Goal: Information Seeking & Learning: Learn about a topic

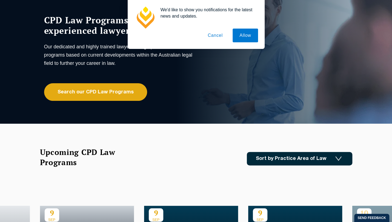
scroll to position [55, 0]
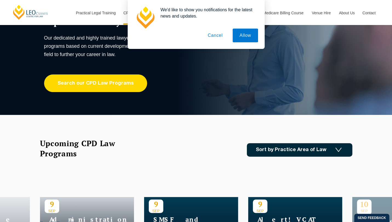
click at [128, 84] on link "Search our CPD Law Programs" at bounding box center [95, 83] width 103 height 18
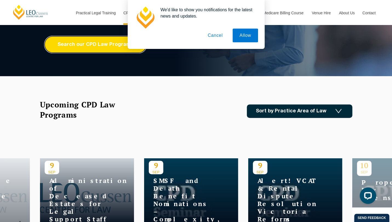
scroll to position [82, 0]
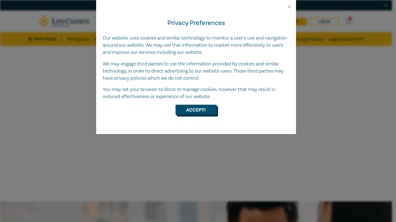
click at [206, 110] on button "Accept!" at bounding box center [196, 109] width 41 height 10
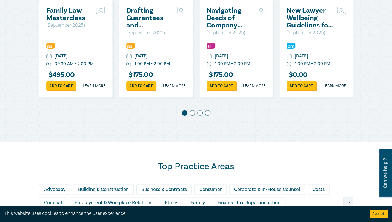
scroll to position [329, 0]
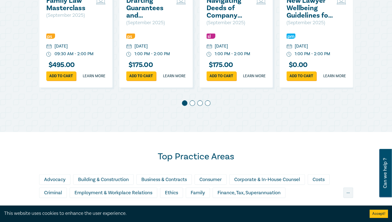
click at [193, 106] on span at bounding box center [192, 102] width 5 height 5
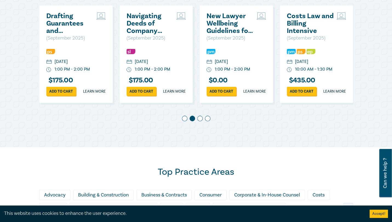
scroll to position [302, 0]
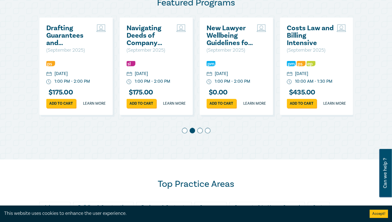
click at [202, 133] on span at bounding box center [199, 129] width 5 height 5
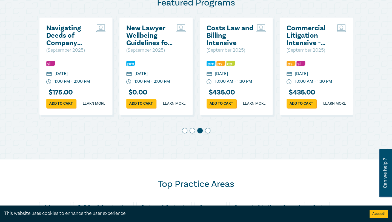
click at [208, 133] on span at bounding box center [207, 129] width 5 height 5
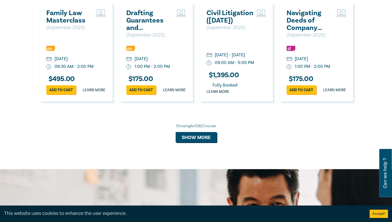
scroll to position [576, 0]
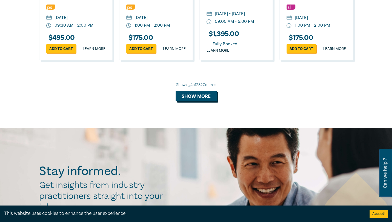
click at [208, 101] on button "Show more" at bounding box center [196, 95] width 41 height 10
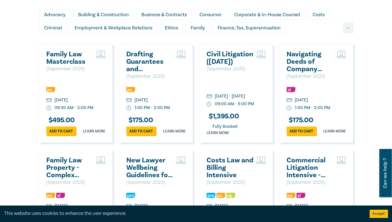
scroll to position [466, 0]
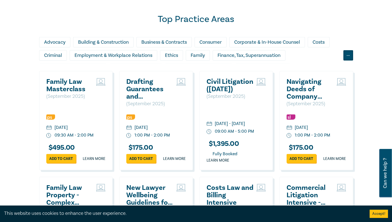
click at [346, 59] on div "..." at bounding box center [349, 55] width 10 height 10
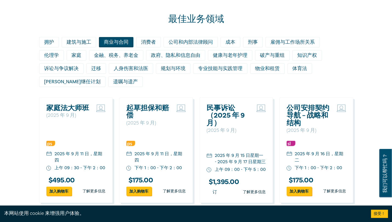
click at [113, 47] on div "商业与合同" at bounding box center [116, 42] width 35 height 10
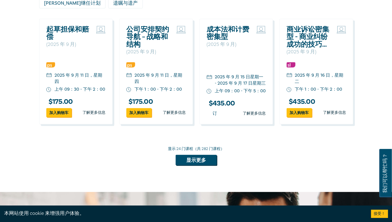
scroll to position [548, 0]
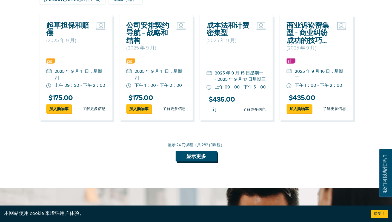
click at [198, 160] on button "显示更多" at bounding box center [196, 156] width 41 height 10
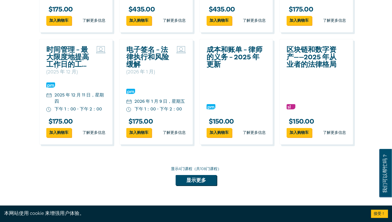
scroll to position [1177, 0]
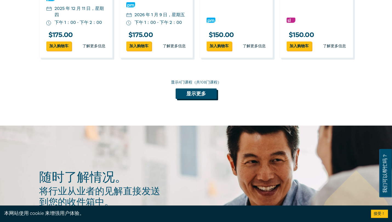
click at [202, 99] on button "显示更多" at bounding box center [196, 93] width 41 height 10
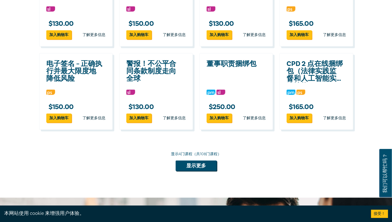
scroll to position [1342, 0]
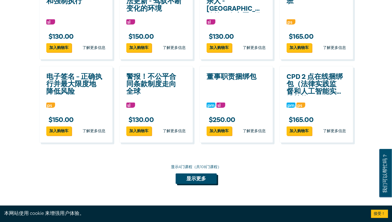
click at [206, 183] on button "显示更多" at bounding box center [196, 178] width 41 height 10
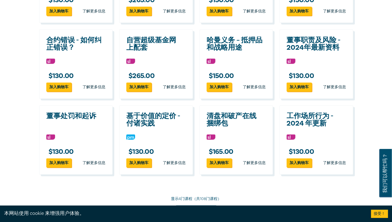
scroll to position [1506, 0]
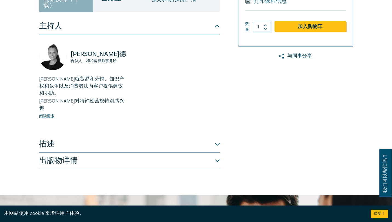
scroll to position [137, 0]
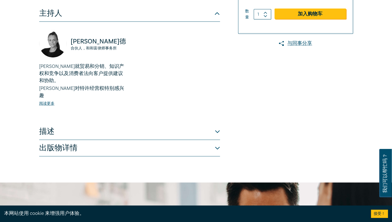
click at [181, 123] on button "描述" at bounding box center [129, 131] width 181 height 16
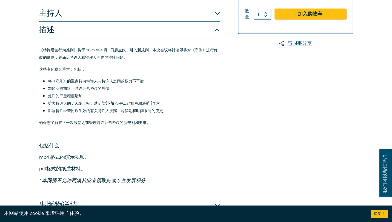
click at [188, 34] on button "描述" at bounding box center [129, 30] width 181 height 16
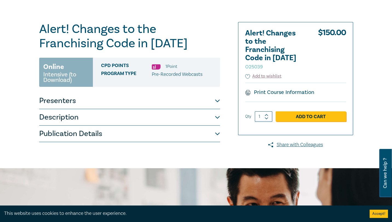
scroll to position [44, 0]
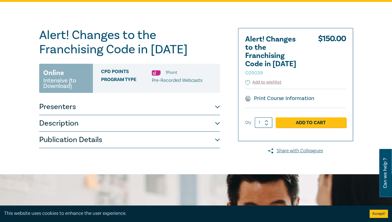
click at [142, 30] on font "Alert! Changes to the Franchising Code in 2025" at bounding box center [113, 42] width 149 height 30
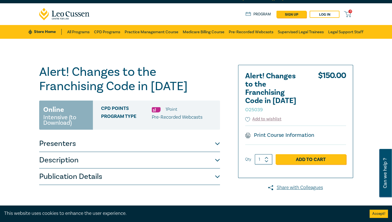
scroll to position [0, 0]
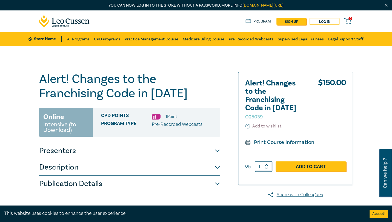
click at [215, 68] on div "Alert! Changes to the Franchising Code in 2025 O25039 Online Intensive (to Down…" at bounding box center [196, 132] width 392 height 172
drag, startPoint x: 220, startPoint y: 90, endPoint x: 208, endPoint y: 85, distance: 13.0
click at [220, 90] on h1 "Alert! Changes to the Franchising Code in 2025 O25039" at bounding box center [129, 86] width 181 height 29
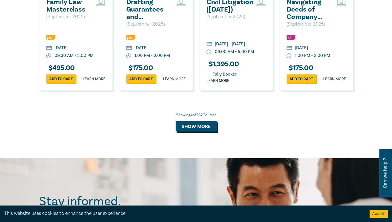
scroll to position [493, 0]
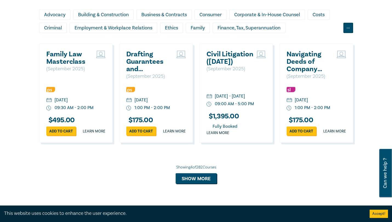
click at [348, 33] on div "..." at bounding box center [349, 27] width 10 height 10
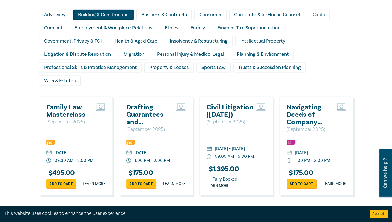
click at [107, 20] on div "Building & Construction" at bounding box center [103, 14] width 61 height 10
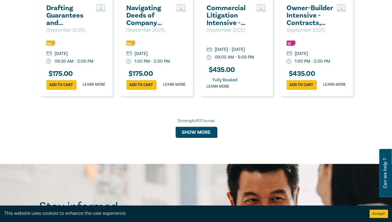
scroll to position [603, 0]
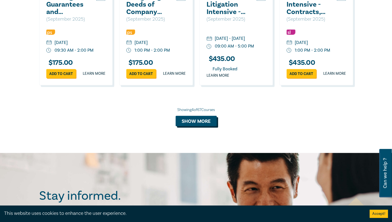
click at [209, 126] on button "Show more" at bounding box center [196, 121] width 41 height 10
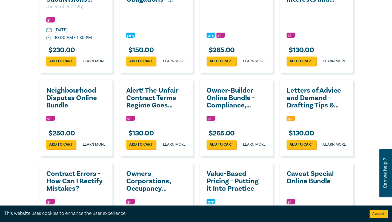
scroll to position [1042, 0]
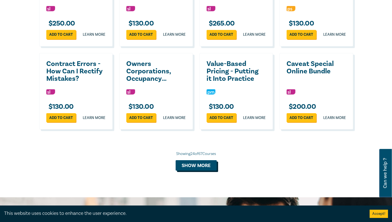
click at [208, 170] on button "Show more" at bounding box center [196, 165] width 41 height 10
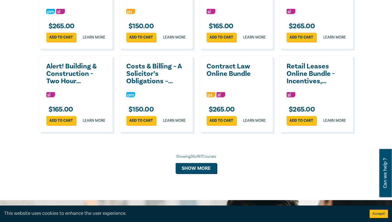
scroll to position [1343, 0]
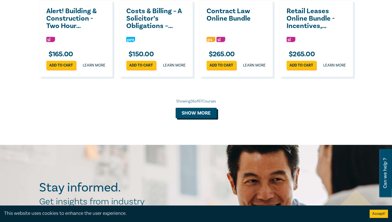
click at [200, 118] on button "Show more" at bounding box center [196, 112] width 41 height 10
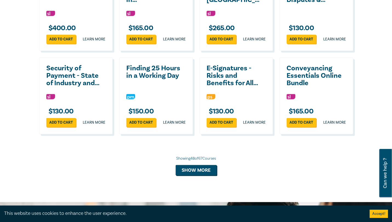
scroll to position [1563, 0]
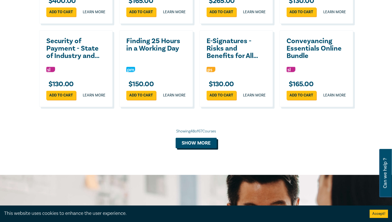
click at [207, 148] on button "Show more" at bounding box center [196, 142] width 41 height 10
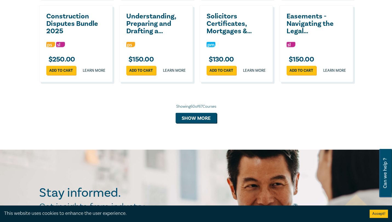
scroll to position [1837, 0]
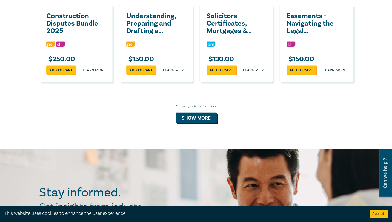
click at [205, 123] on button "Show more" at bounding box center [196, 117] width 41 height 10
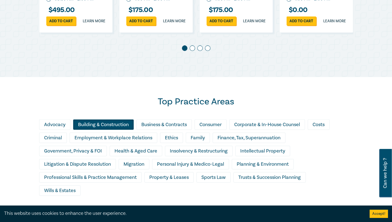
scroll to position [439, 0]
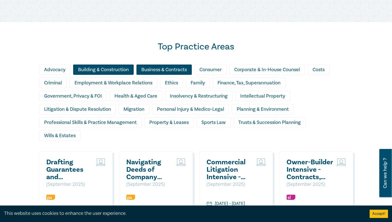
click at [163, 72] on div "Business & Contracts" at bounding box center [164, 69] width 55 height 10
click at [172, 75] on div "Business & Contracts" at bounding box center [164, 69] width 55 height 10
click at [123, 74] on div "Building & Construction" at bounding box center [103, 69] width 61 height 10
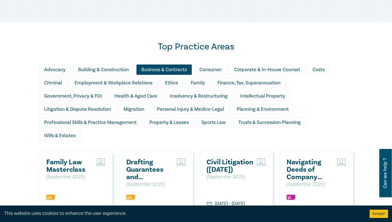
click at [162, 72] on div "Business & Contracts" at bounding box center [164, 69] width 55 height 10
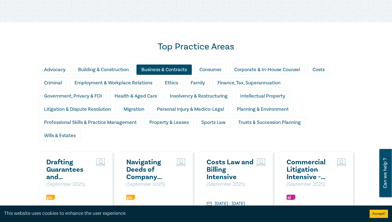
click at [161, 74] on div "Business & Contracts" at bounding box center [164, 69] width 55 height 10
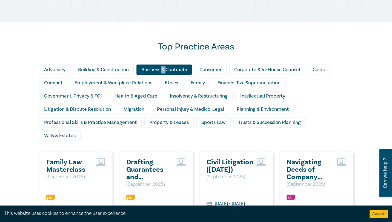
click at [161, 74] on div "Business & Contracts" at bounding box center [164, 69] width 55 height 10
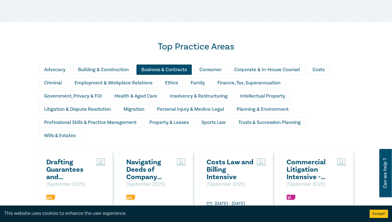
click at [183, 74] on div "Business & Contracts" at bounding box center [164, 69] width 55 height 10
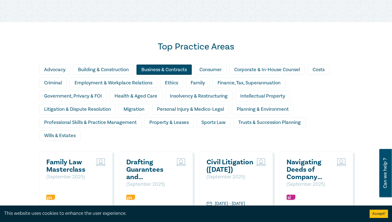
click at [183, 74] on div "Business & Contracts" at bounding box center [164, 69] width 55 height 10
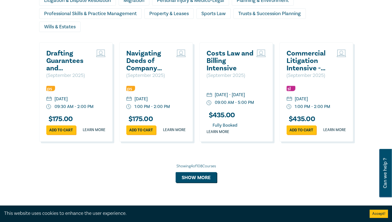
scroll to position [548, 0]
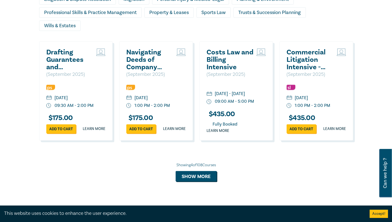
click at [205, 167] on div "Showing 4 of 108 Courses" at bounding box center [196, 164] width 314 height 5
click at [205, 181] on button "Show more" at bounding box center [196, 176] width 41 height 10
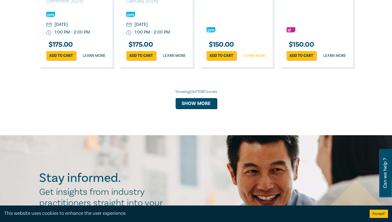
scroll to position [1151, 0]
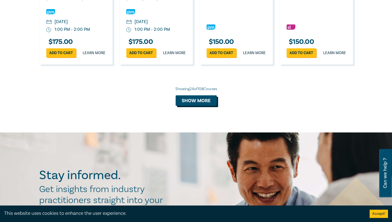
click at [194, 106] on button "Show more" at bounding box center [196, 100] width 41 height 10
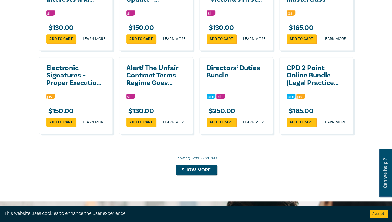
scroll to position [1343, 0]
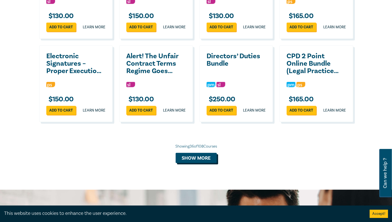
click at [194, 163] on button "Show more" at bounding box center [196, 157] width 41 height 10
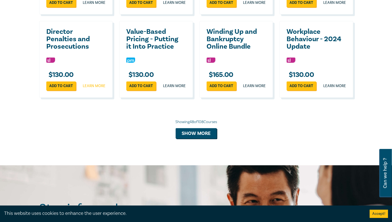
scroll to position [1617, 0]
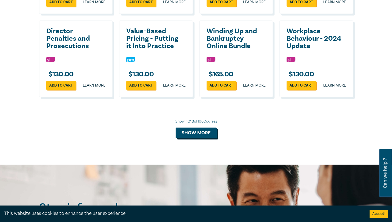
click at [211, 138] on button "Show more" at bounding box center [196, 132] width 41 height 10
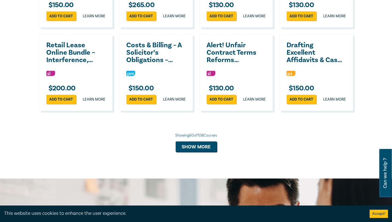
scroll to position [1864, 0]
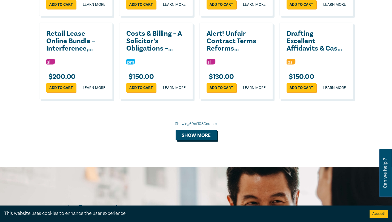
click at [210, 140] on button "Show more" at bounding box center [196, 135] width 41 height 10
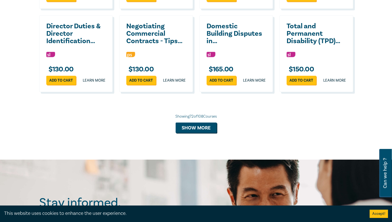
scroll to position [2138, 0]
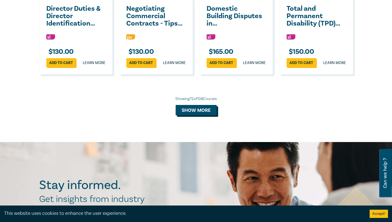
click at [207, 115] on button "Show more" at bounding box center [196, 110] width 41 height 10
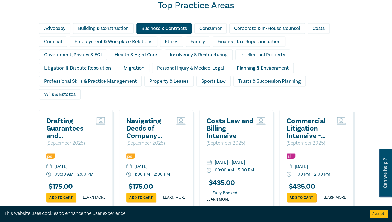
scroll to position [488, 0]
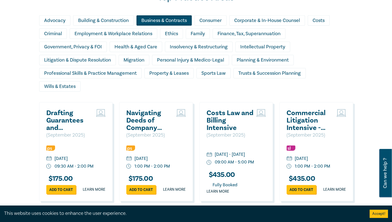
click at [319, 69] on div "Advocacy Building & Construction Business & Contracts Consumer Corporate & In-H…" at bounding box center [196, 54] width 314 height 79
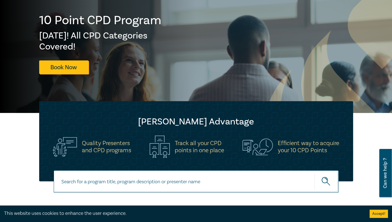
scroll to position [137, 0]
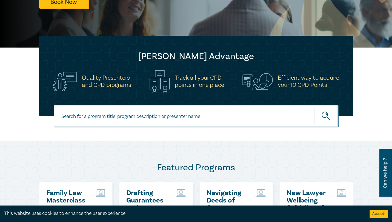
click at [218, 110] on input at bounding box center [196, 116] width 285 height 22
paste input "https://store.leocussen.edu.au/product/alert-changes-to-the-franchising-code-in…"
type input "https://store.leocussen.edu.au/product/alert-changes-to-the-franchising-code-in…"
drag, startPoint x: 270, startPoint y: 115, endPoint x: 42, endPoint y: 111, distance: 228.7
click at [29, 117] on div "https://store.leocussen.edu.au/product/alert-changes-to-the-franchising-code-in…" at bounding box center [196, 123] width 392 height 36
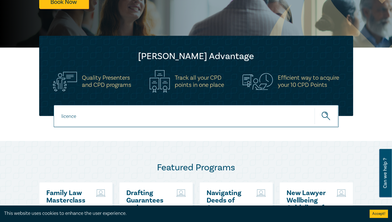
type input "licence"
click at [315, 107] on button "submit" at bounding box center [327, 115] width 24 height 17
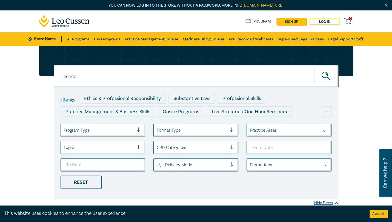
drag, startPoint x: 138, startPoint y: 79, endPoint x: 32, endPoint y: 77, distance: 106.4
click at [32, 77] on div "licence licence licence Filter by: Ethics & Professional Responsibility Substan…" at bounding box center [196, 129] width 392 height 166
paste input "Licencing law"
click at [330, 82] on button "submit" at bounding box center [327, 76] width 24 height 17
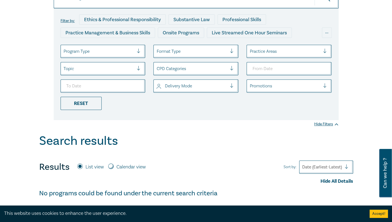
scroll to position [27, 0]
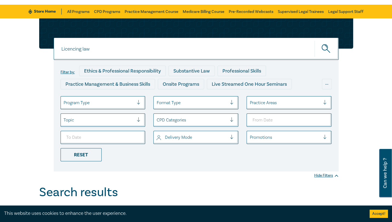
drag, startPoint x: 135, startPoint y: 45, endPoint x: 81, endPoint y: 46, distance: 54.3
click at [81, 46] on input "Licencing law" at bounding box center [196, 49] width 285 height 22
click at [315, 40] on button "submit" at bounding box center [327, 48] width 24 height 17
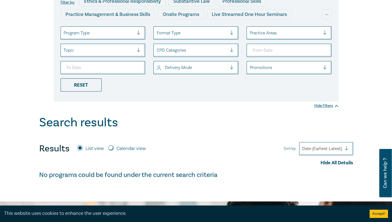
scroll to position [27, 0]
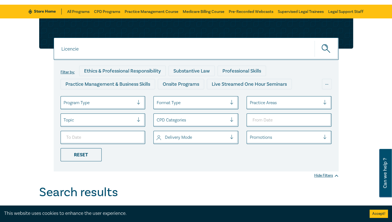
click at [315, 40] on button "submit" at bounding box center [327, 48] width 24 height 17
type input "Licence"
click at [315, 40] on button "submit" at bounding box center [327, 48] width 24 height 17
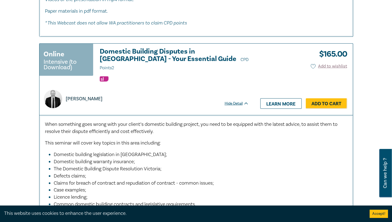
scroll to position [822, 0]
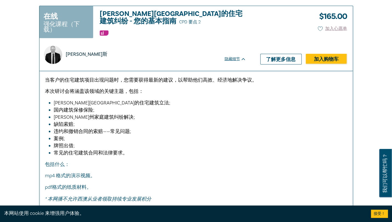
click at [267, 27] on div "$ 165.00 加入心愿单 隐藏细节 了解更多信息 加入购物车" at bounding box center [303, 38] width 99 height 65
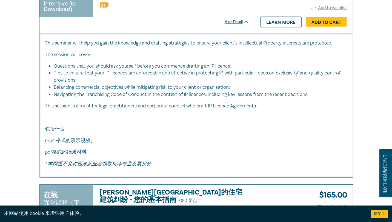
scroll to position [603, 0]
